Goal: Ask a question

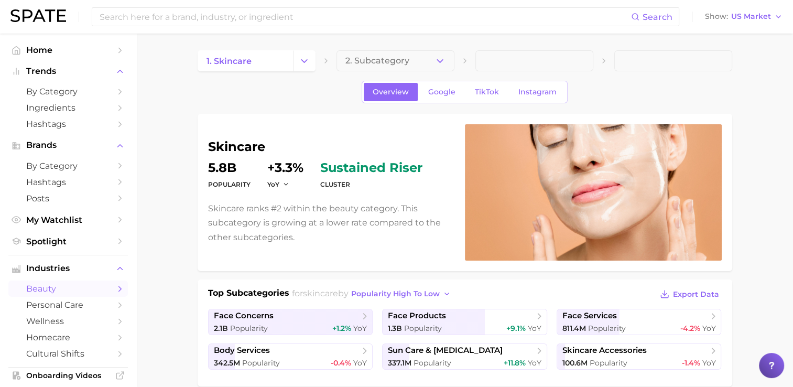
click at [237, 186] on dt "Popularity" at bounding box center [229, 184] width 42 height 13
click at [451, 92] on span "Google" at bounding box center [441, 92] width 27 height 9
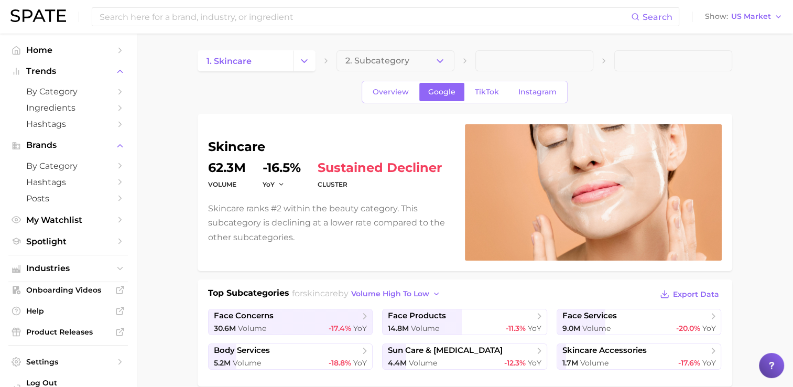
click at [237, 183] on dt "volume" at bounding box center [227, 184] width 38 height 13
click at [395, 90] on span "Overview" at bounding box center [391, 92] width 36 height 9
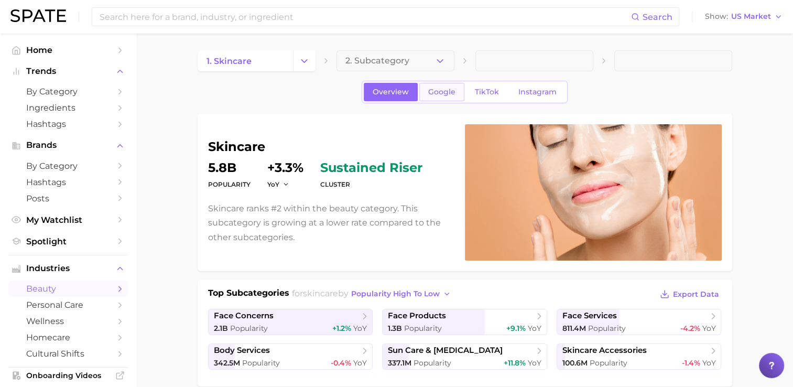
click at [441, 90] on span "Google" at bounding box center [441, 92] width 27 height 9
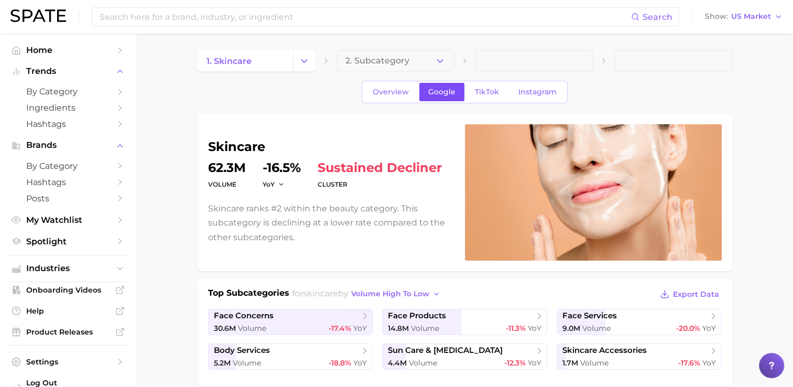
click at [430, 94] on span "Google" at bounding box center [441, 92] width 27 height 9
click at [470, 89] on link "TikTok" at bounding box center [487, 92] width 42 height 18
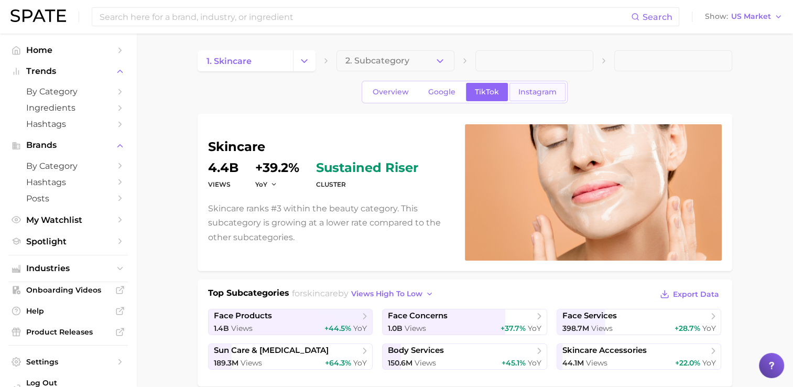
click at [529, 90] on span "Instagram" at bounding box center [537, 92] width 38 height 9
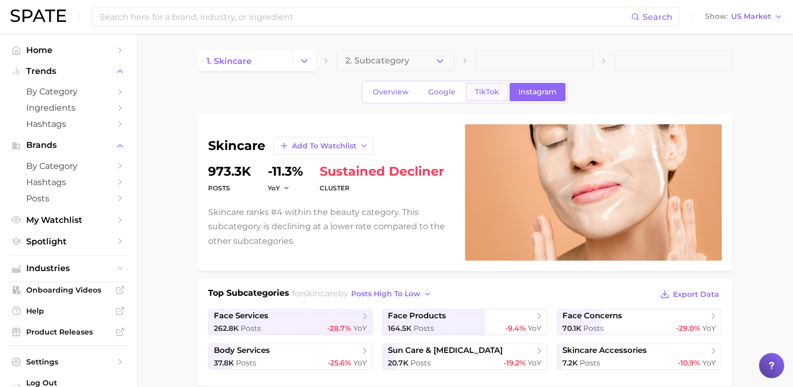
click at [480, 88] on span "TikTok" at bounding box center [487, 92] width 24 height 9
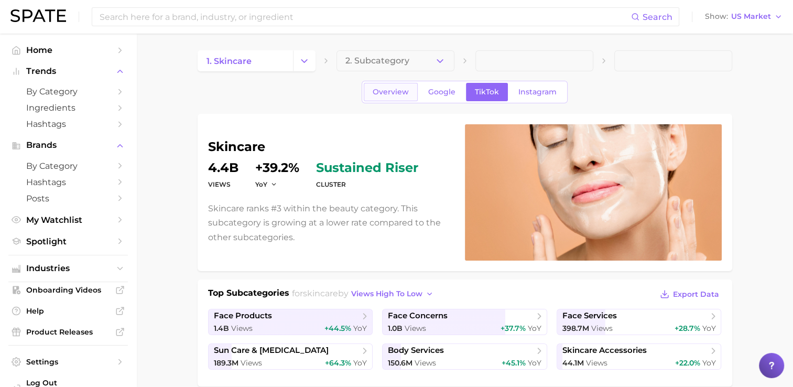
click at [392, 95] on span "Overview" at bounding box center [391, 92] width 36 height 9
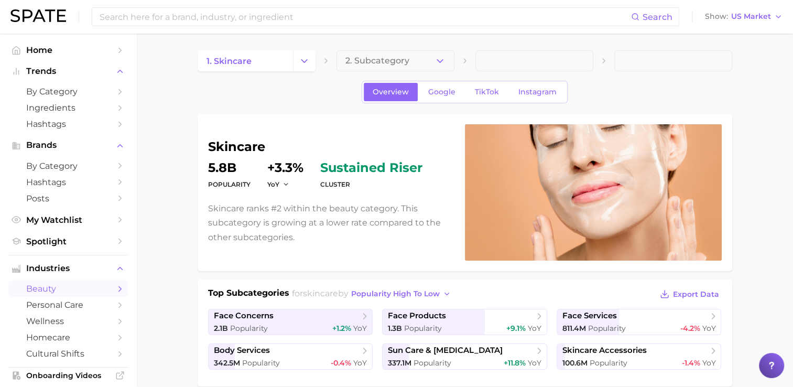
scroll to position [52, 0]
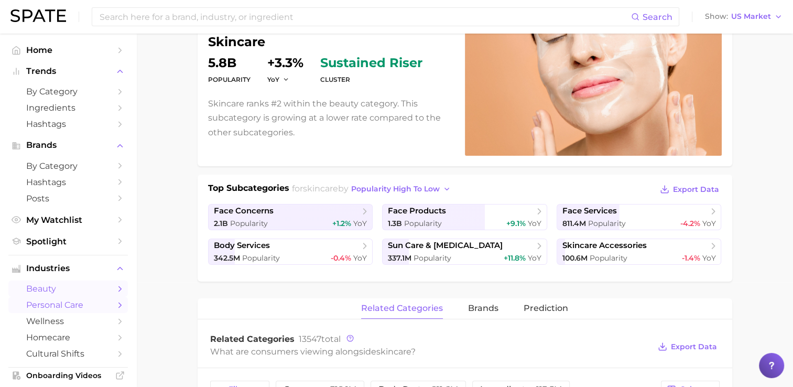
click at [12, 307] on link "personal care" at bounding box center [68, 305] width 120 height 16
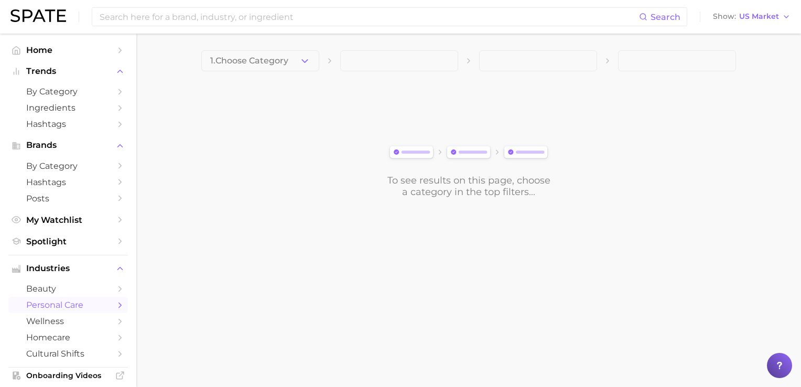
click at [11, 253] on ul "Home Trends by Category Ingredients Hashtags Brands by Category Hashtags Posts …" at bounding box center [68, 264] width 120 height 445
click at [379, 324] on body "Search Show US Market Home Trends by Category Ingredients Hashtags Brands by Ca…" at bounding box center [400, 193] width 801 height 387
click at [780, 373] on div at bounding box center [779, 365] width 25 height 25
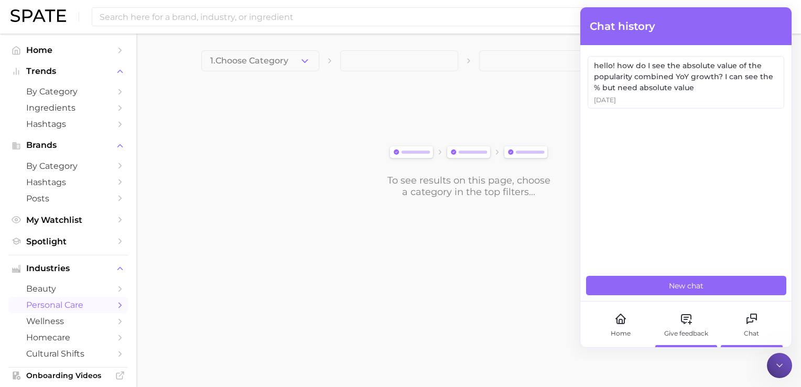
click at [688, 322] on icon at bounding box center [689, 322] width 3 height 0
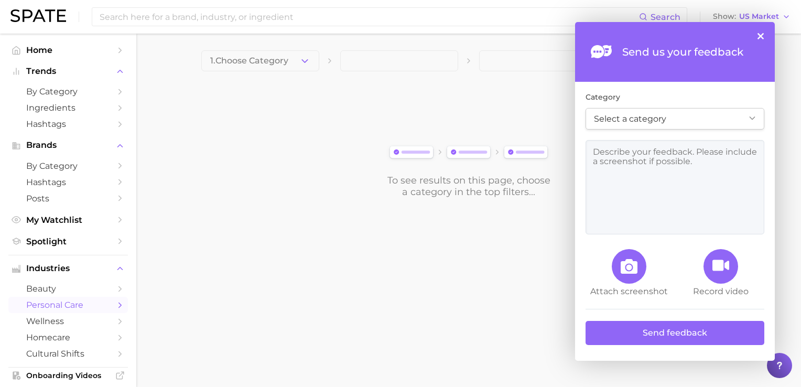
click at [762, 36] on button "×" at bounding box center [760, 36] width 6 height 6
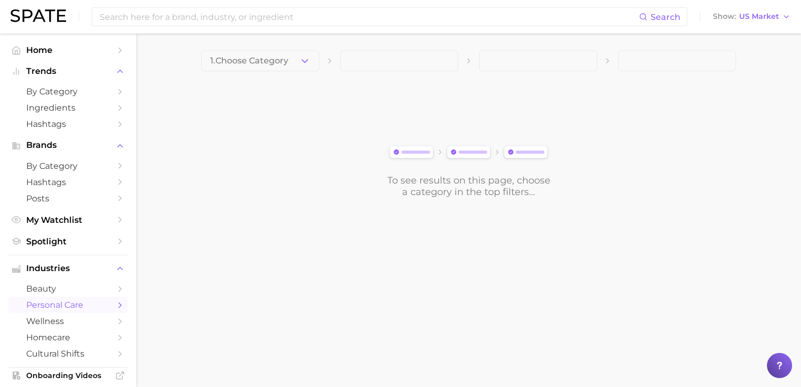
click at [777, 362] on icon at bounding box center [779, 365] width 10 height 10
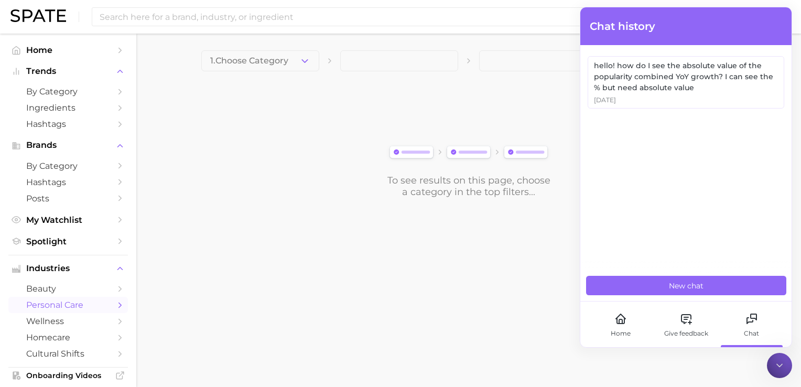
click at [753, 318] on icon at bounding box center [751, 318] width 13 height 13
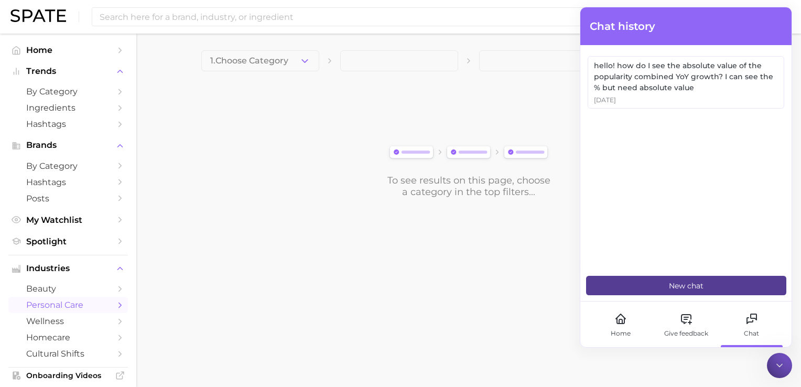
click at [685, 278] on button "New chat" at bounding box center [686, 285] width 200 height 19
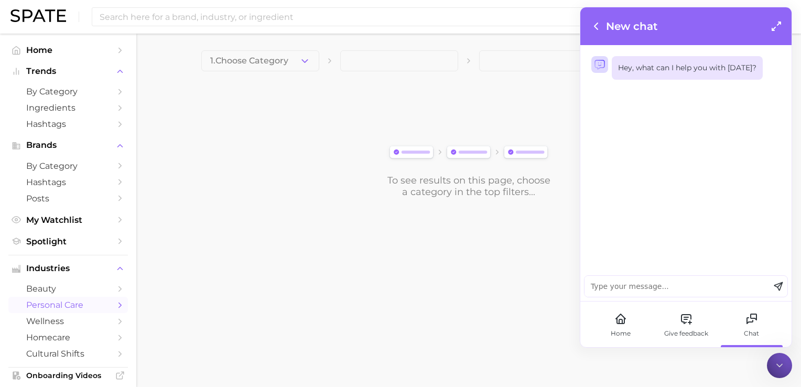
click at [655, 282] on textarea at bounding box center [676, 286] width 185 height 21
type textarea "does popularity mean views"
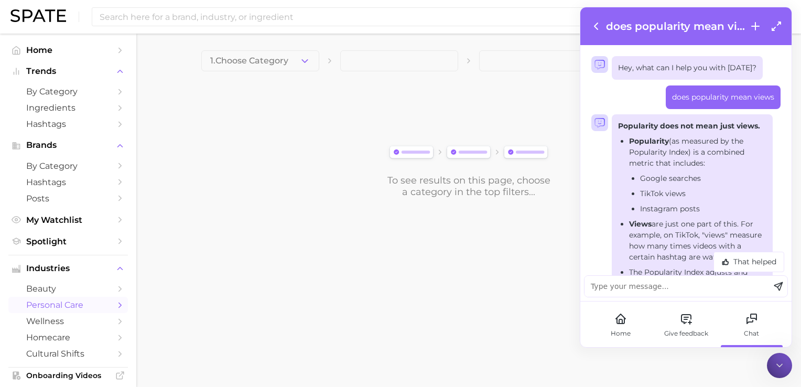
click at [435, 330] on body "Search Show US Market Home Trends by Category Ingredients Hashtags Brands by Ca…" at bounding box center [400, 193] width 801 height 387
click at [306, 315] on body "Search Show US Market Home Trends by Category Ingredients Hashtags Brands by Ca…" at bounding box center [400, 193] width 801 height 387
